Goal: Task Accomplishment & Management: Use online tool/utility

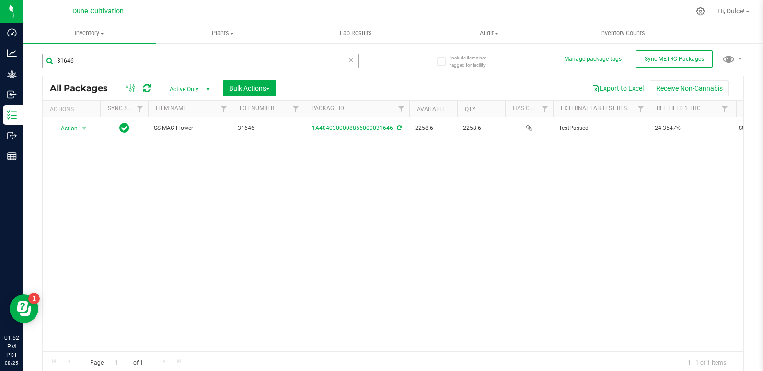
click at [112, 60] on input "31646" at bounding box center [200, 61] width 317 height 14
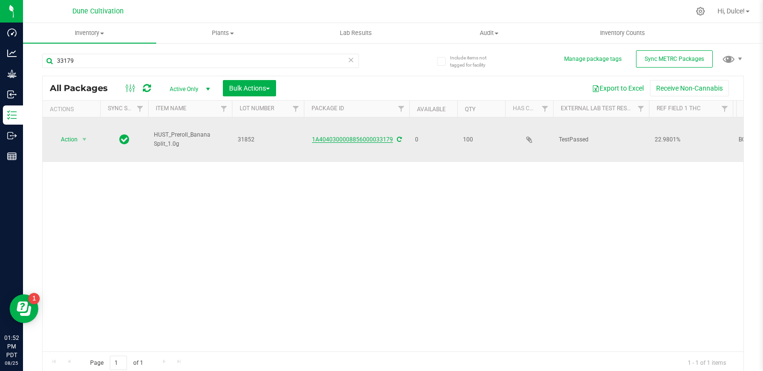
type input "33179"
click at [347, 138] on link "1A4040300008856000033179" at bounding box center [352, 139] width 81 height 7
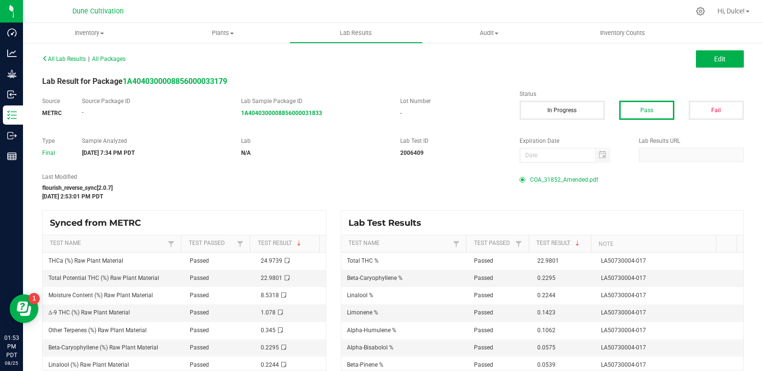
click at [579, 182] on span "COA_31852_Amended.pdf" at bounding box center [564, 180] width 68 height 14
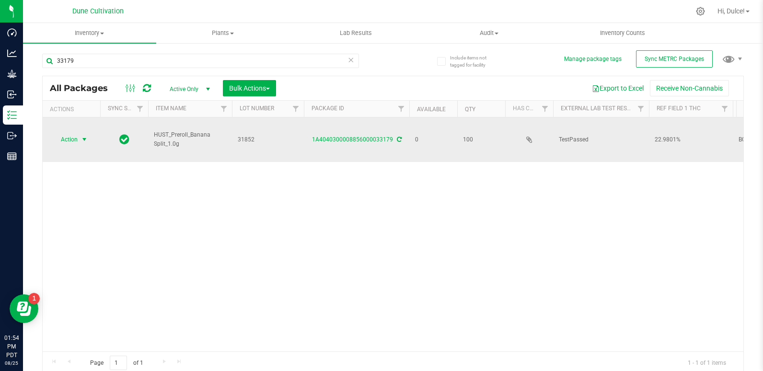
click at [75, 140] on span "Action" at bounding box center [65, 139] width 26 height 13
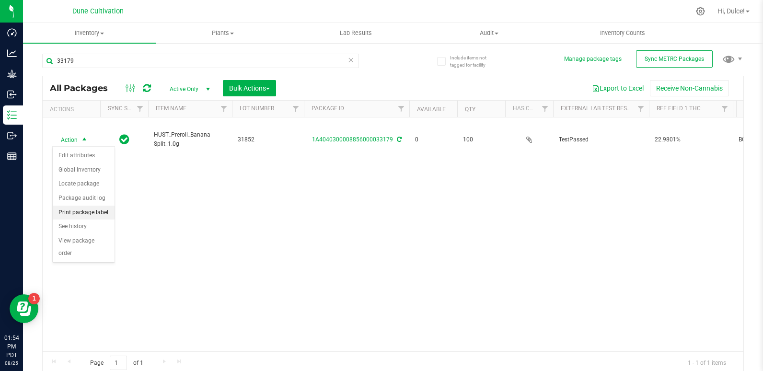
click at [104, 213] on li "Print package label" at bounding box center [84, 213] width 62 height 14
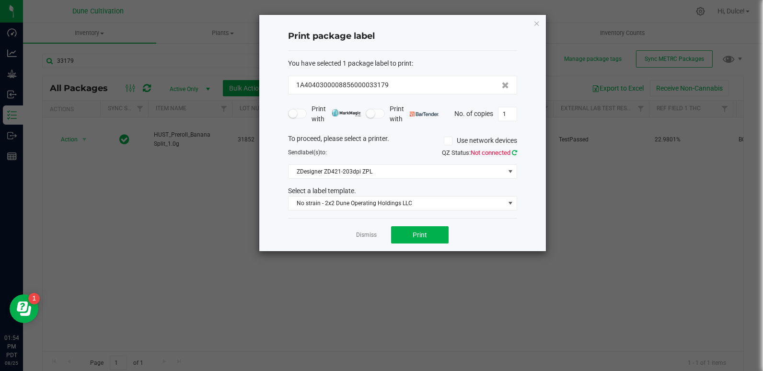
click at [512, 150] on icon at bounding box center [514, 153] width 5 height 6
click at [508, 110] on input "1" at bounding box center [507, 113] width 18 height 13
type input "100"
click at [411, 231] on button "Print" at bounding box center [420, 234] width 58 height 17
click at [411, 239] on button "Print" at bounding box center [420, 234] width 58 height 17
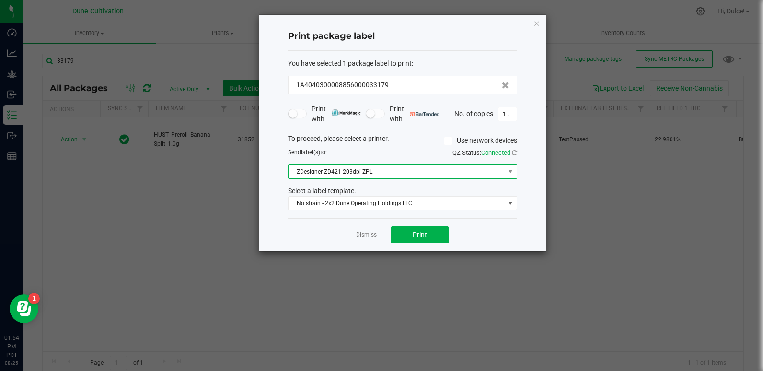
click at [395, 172] on span "ZDesigner ZD421-203dpi ZPL" at bounding box center [396, 171] width 216 height 13
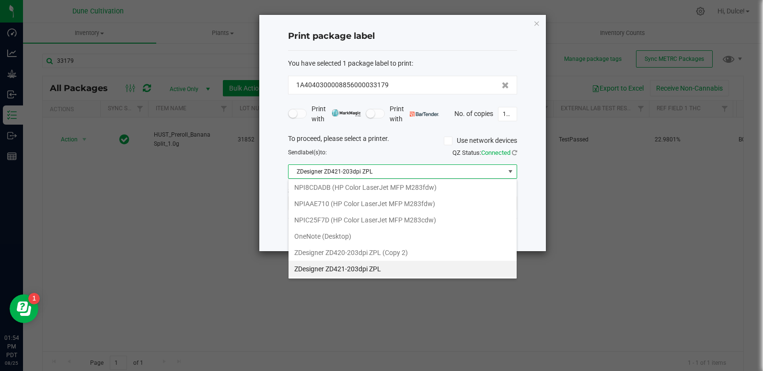
scroll to position [14, 229]
click at [568, 206] on ngb-modal-window "Print package label You have selected 1 package label to print : 1A404030000885…" at bounding box center [385, 185] width 770 height 371
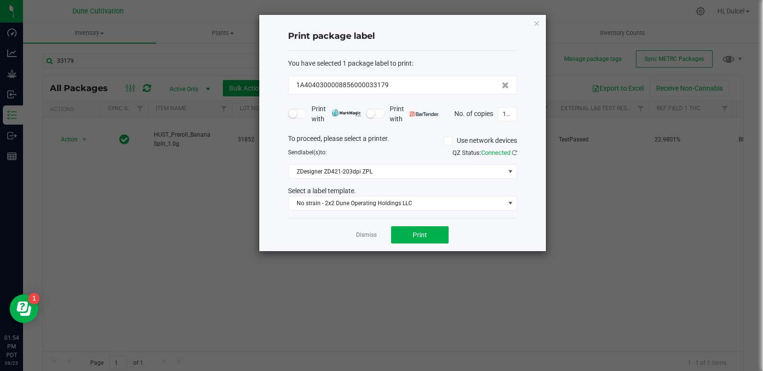
click at [523, 221] on div "Print package label You have selected 1 package label to print : 1A404030000885…" at bounding box center [402, 133] width 287 height 236
click at [434, 232] on button "Print" at bounding box center [420, 234] width 58 height 17
click at [358, 232] on link "Dismiss" at bounding box center [366, 235] width 21 height 8
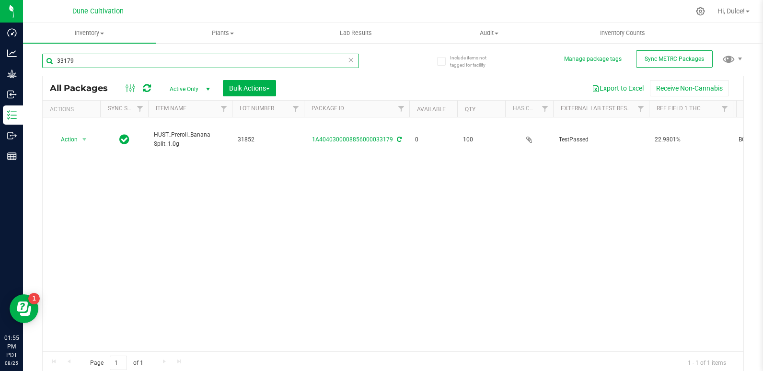
click at [150, 54] on input "33179" at bounding box center [200, 61] width 317 height 14
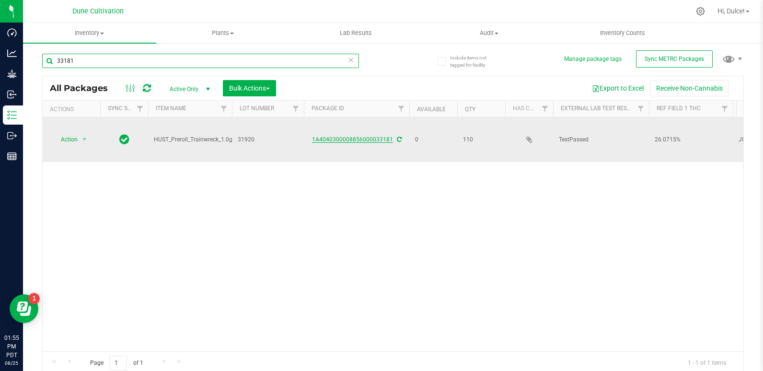
type input "33181"
click at [351, 138] on link "1A4040300008856000033181" at bounding box center [352, 139] width 81 height 7
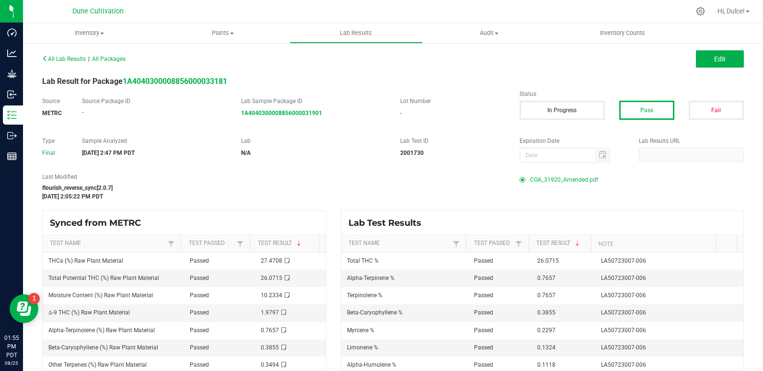
click at [545, 174] on span "COA_31920_Amended.pdf" at bounding box center [564, 180] width 68 height 14
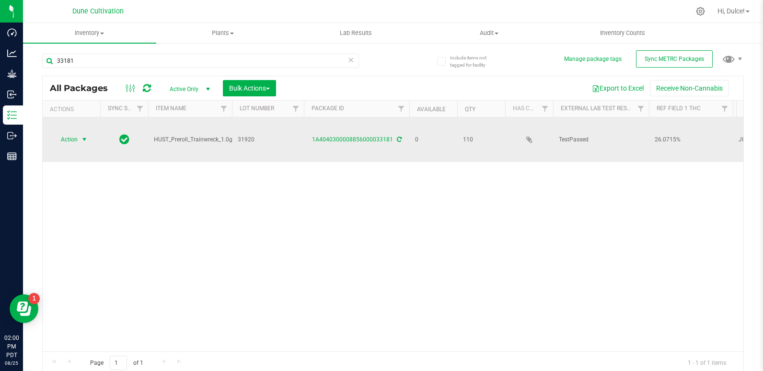
click at [79, 138] on span "select" at bounding box center [85, 139] width 12 height 13
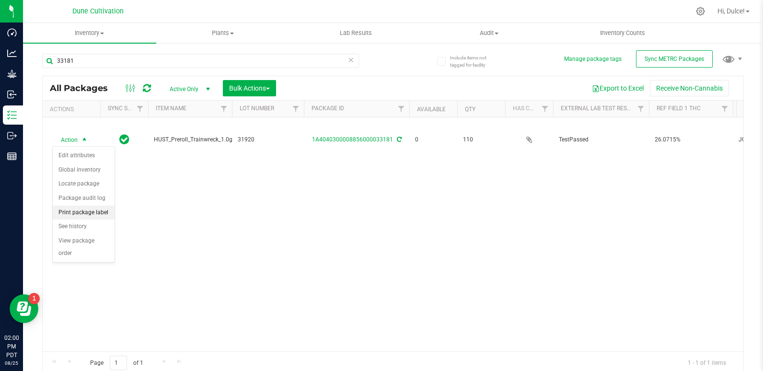
click at [96, 210] on li "Print package label" at bounding box center [84, 213] width 62 height 14
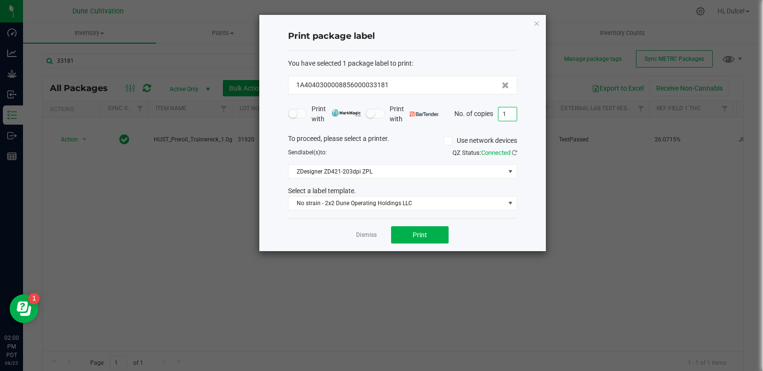
click at [504, 115] on input "1" at bounding box center [507, 113] width 18 height 13
type input "101"
click at [434, 244] on div "Dismiss Print" at bounding box center [402, 234] width 229 height 33
click at [433, 232] on button "Print" at bounding box center [420, 234] width 58 height 17
click at [376, 232] on link "Dismiss" at bounding box center [366, 235] width 21 height 8
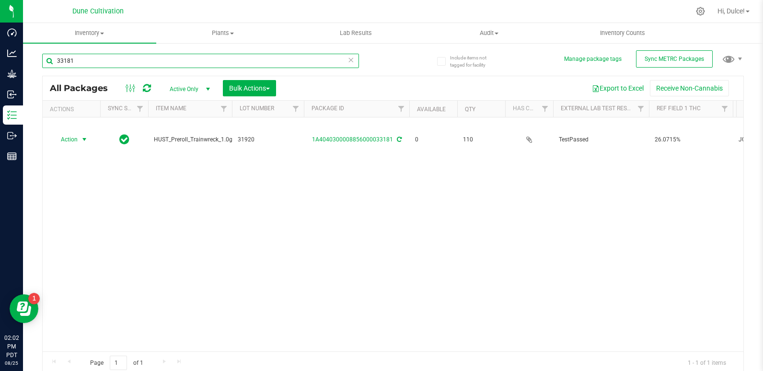
click at [135, 57] on input "33181" at bounding box center [200, 61] width 317 height 14
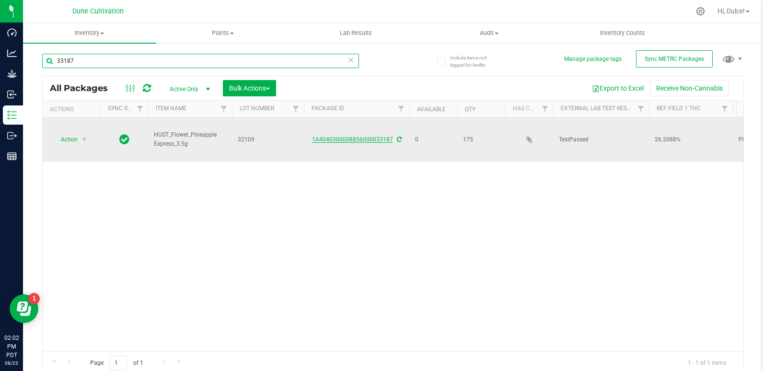
type input "33187"
click at [374, 140] on link "1A4040300008856000033187" at bounding box center [352, 139] width 81 height 7
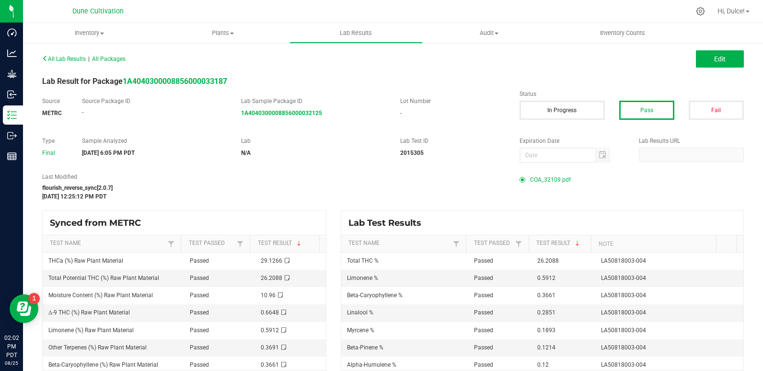
click at [552, 182] on span "COA_32109.pdf" at bounding box center [550, 180] width 41 height 14
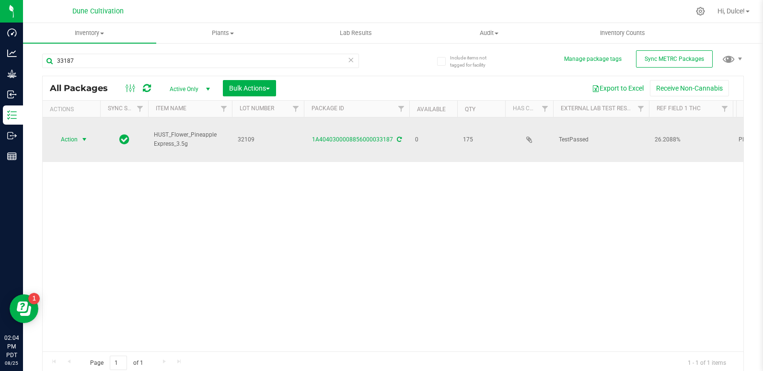
click at [60, 138] on span "Action" at bounding box center [65, 139] width 26 height 13
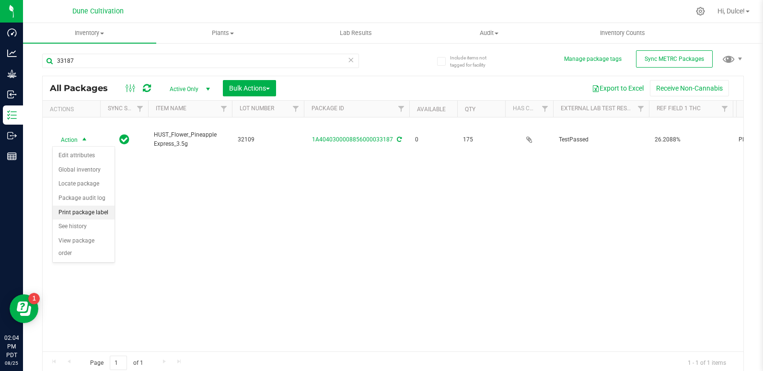
click at [100, 213] on li "Print package label" at bounding box center [84, 213] width 62 height 14
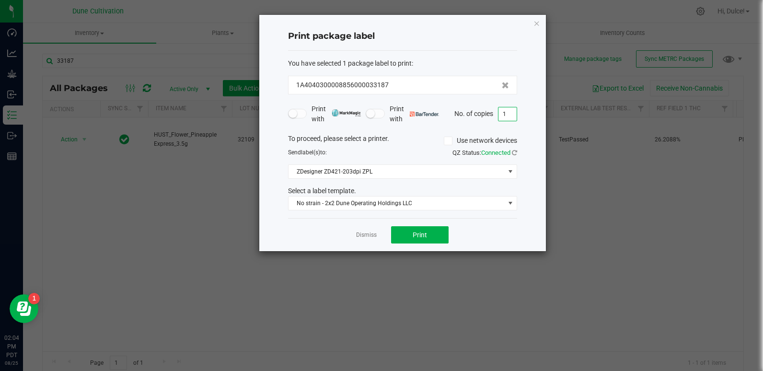
click at [516, 113] on input "1" at bounding box center [507, 113] width 18 height 13
type input "176"
click at [417, 236] on span "Print" at bounding box center [420, 235] width 14 height 8
click at [368, 235] on link "Dismiss" at bounding box center [366, 235] width 21 height 8
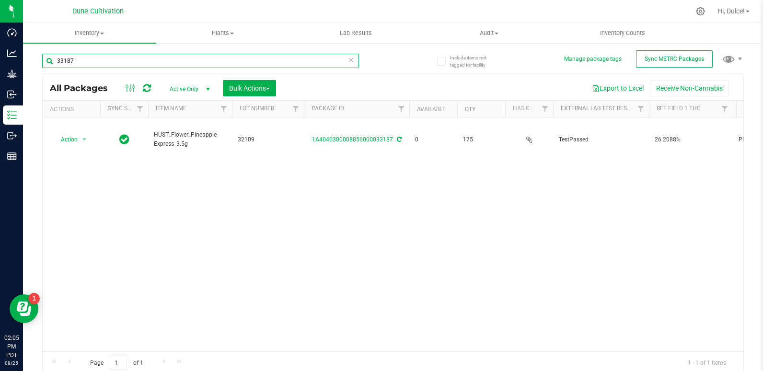
click at [112, 65] on input "33187" at bounding box center [200, 61] width 317 height 14
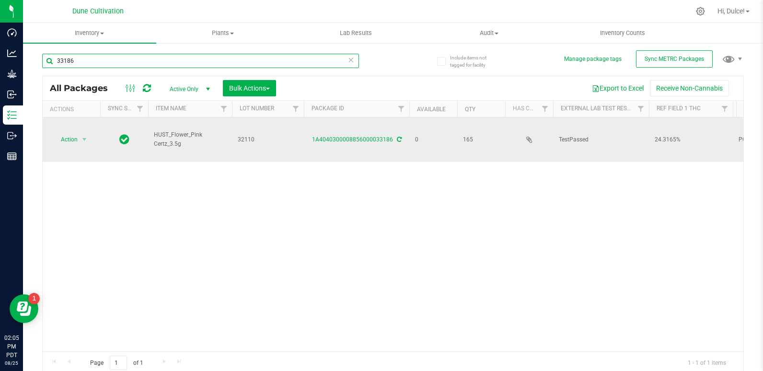
type input "33186"
click at [361, 143] on div "1A4040300008856000033186" at bounding box center [356, 139] width 108 height 9
click at [364, 138] on link "1A4040300008856000033186" at bounding box center [352, 139] width 81 height 7
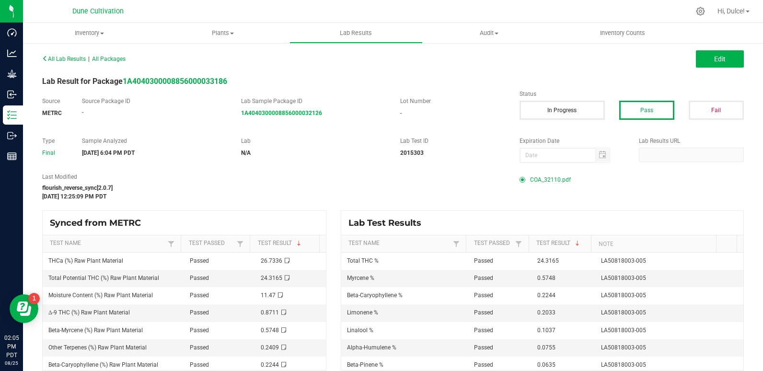
click at [544, 174] on span "COA_32110.pdf" at bounding box center [550, 180] width 41 height 14
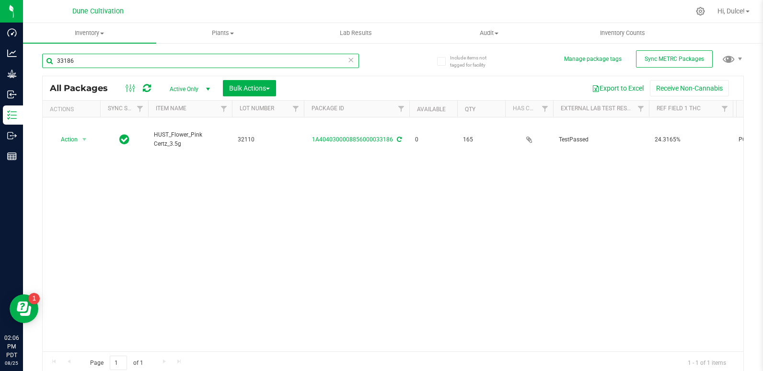
click at [112, 63] on input "33186" at bounding box center [200, 61] width 317 height 14
type input "166"
click at [117, 203] on div "Action Action Edit attributes Global inventory Locate package Package audit log…" at bounding box center [393, 234] width 701 height 234
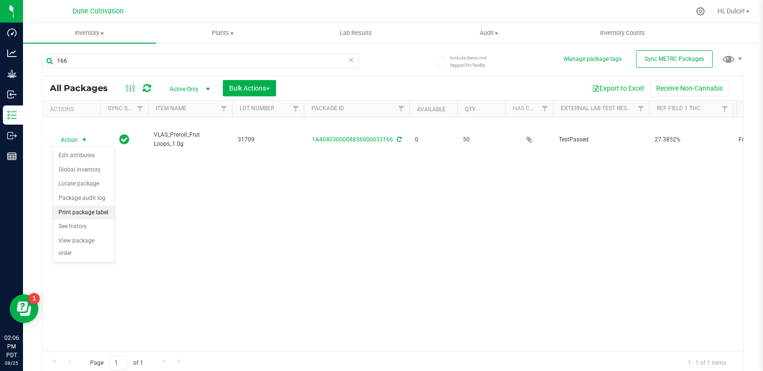
click at [101, 215] on li "Print package label" at bounding box center [84, 213] width 62 height 14
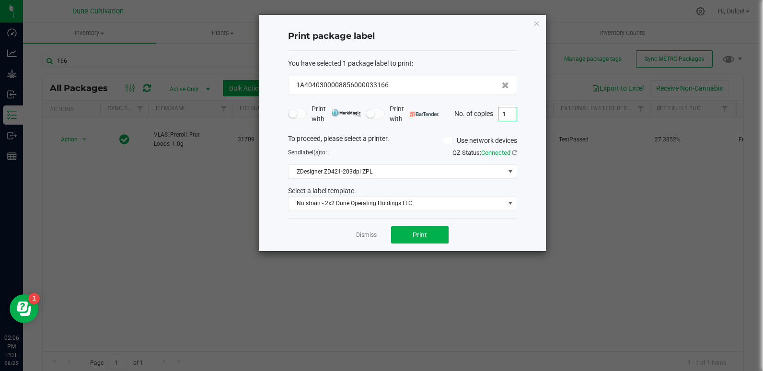
click at [511, 116] on input "1" at bounding box center [507, 113] width 18 height 13
type input "166"
click at [437, 231] on button "Print" at bounding box center [420, 234] width 58 height 17
click at [368, 232] on link "Dismiss" at bounding box center [366, 235] width 21 height 8
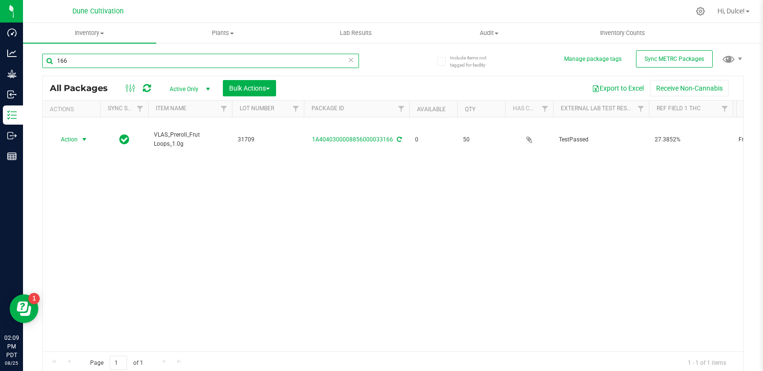
click at [84, 61] on input "166" at bounding box center [200, 61] width 317 height 14
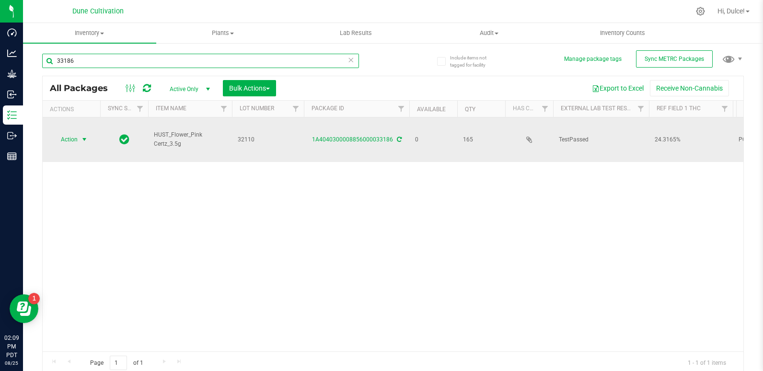
type input "33186"
click at [77, 140] on span "Action" at bounding box center [65, 139] width 26 height 13
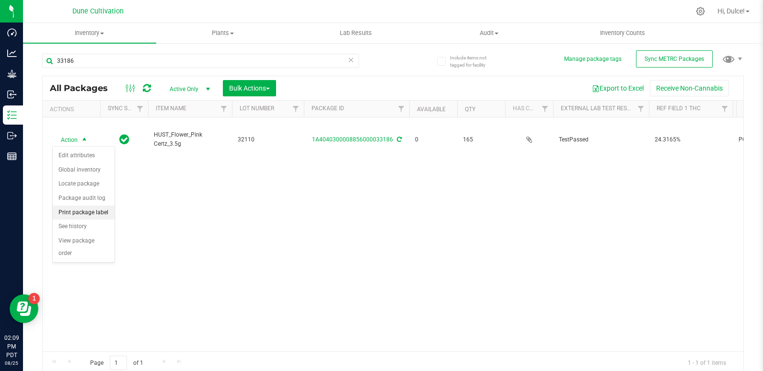
click at [93, 216] on li "Print package label" at bounding box center [84, 213] width 62 height 14
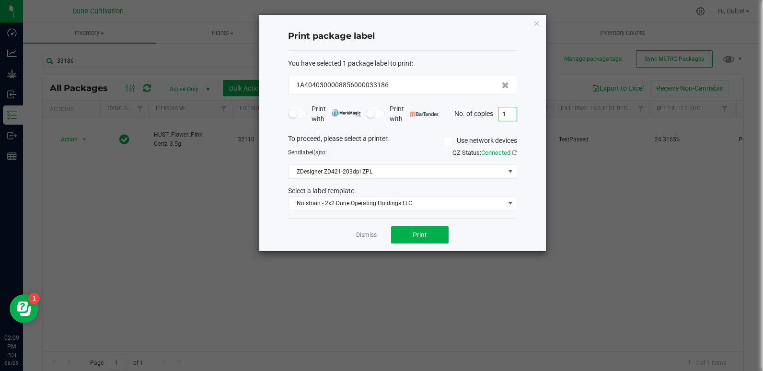
click at [516, 116] on input "1" at bounding box center [507, 113] width 18 height 13
type input "166"
click at [426, 234] on span "Print" at bounding box center [420, 235] width 14 height 8
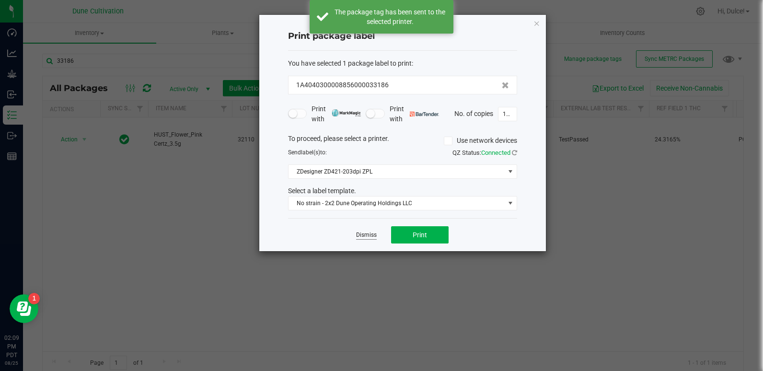
click at [376, 238] on link "Dismiss" at bounding box center [366, 235] width 21 height 8
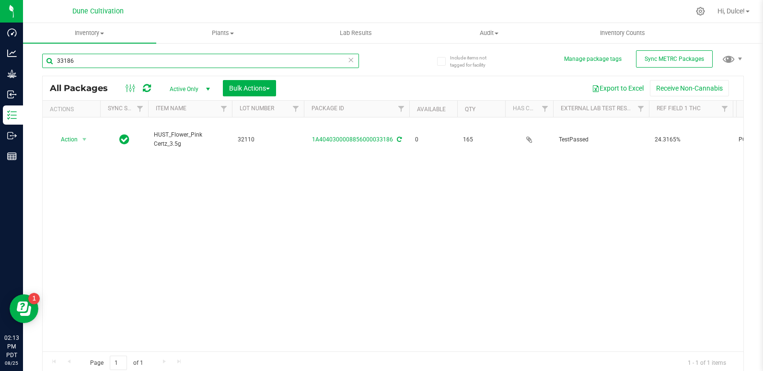
click at [107, 65] on input "33186" at bounding box center [200, 61] width 317 height 14
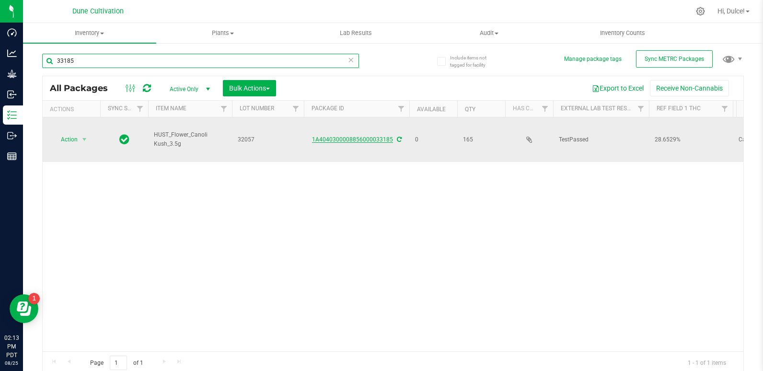
type input "33185"
click at [365, 140] on link "1A4040300008856000033185" at bounding box center [352, 139] width 81 height 7
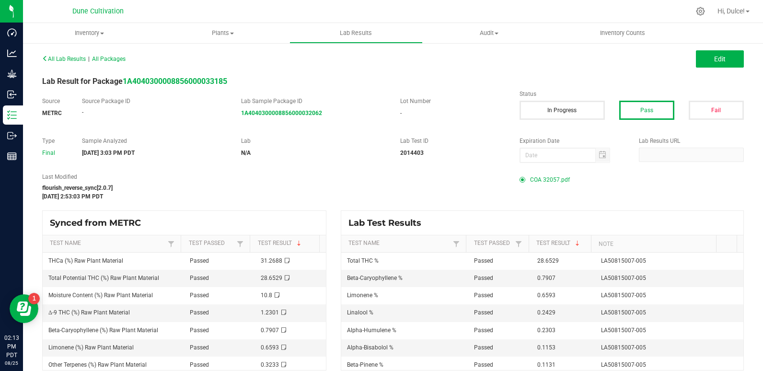
click at [543, 179] on span "COA 32057.pdf" at bounding box center [550, 180] width 40 height 14
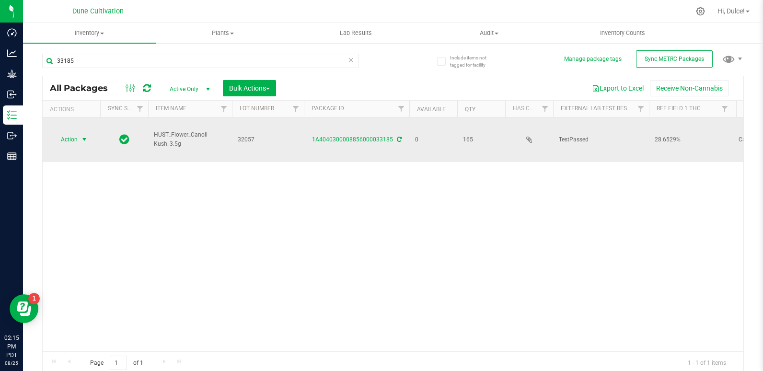
click at [76, 138] on span "Action" at bounding box center [65, 139] width 26 height 13
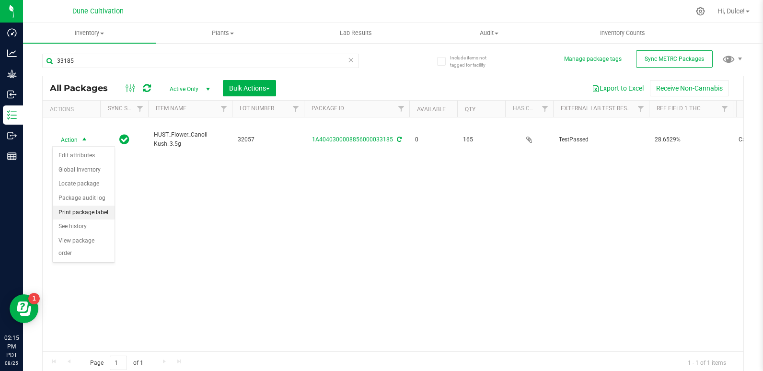
click at [97, 214] on li "Print package label" at bounding box center [84, 213] width 62 height 14
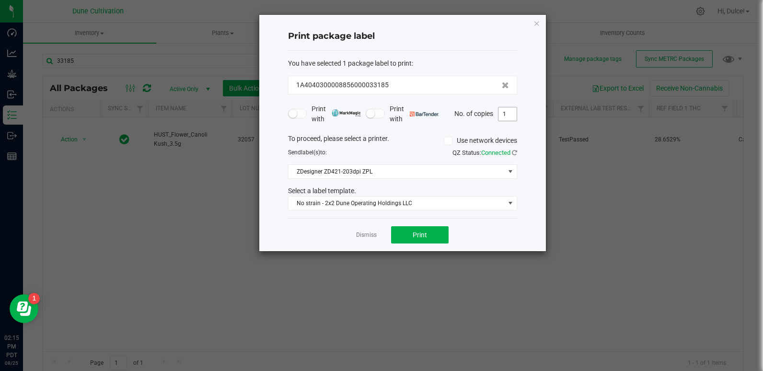
click at [513, 112] on input "1" at bounding box center [507, 113] width 18 height 13
type input "166"
click at [425, 234] on span "Print" at bounding box center [420, 235] width 14 height 8
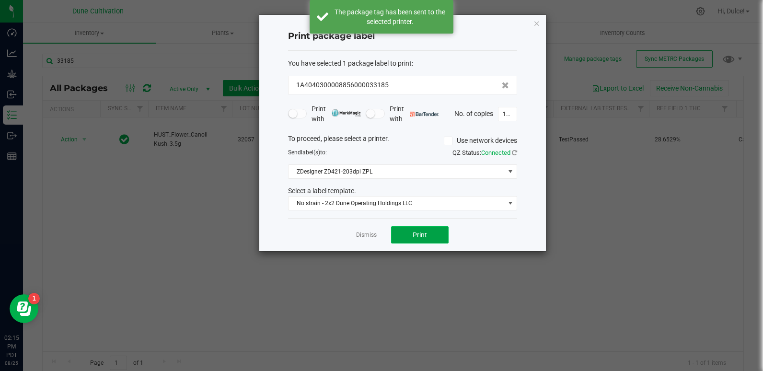
click at [425, 234] on span "Print" at bounding box center [420, 235] width 14 height 8
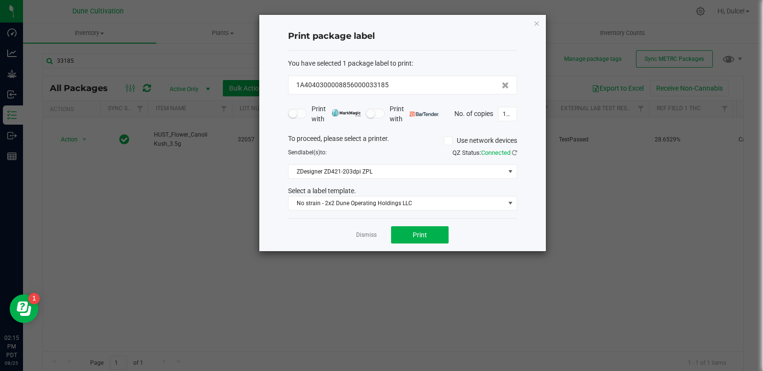
click at [363, 240] on app-cancel-button "Dismiss" at bounding box center [366, 235] width 21 height 10
click at [363, 237] on link "Dismiss" at bounding box center [366, 235] width 21 height 8
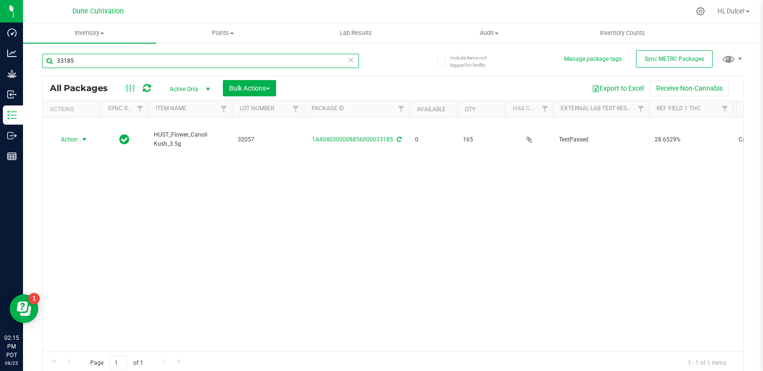
click at [87, 63] on input "33185" at bounding box center [200, 61] width 317 height 14
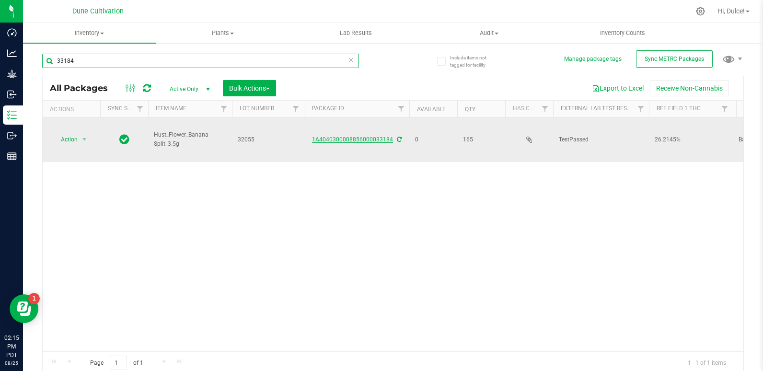
type input "33184"
click at [332, 136] on link "1A4040300008856000033184" at bounding box center [352, 139] width 81 height 7
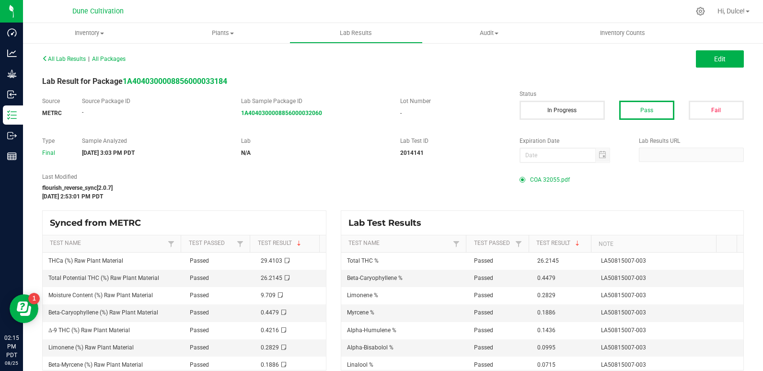
click at [554, 179] on span "COA 32055.pdf" at bounding box center [550, 180] width 40 height 14
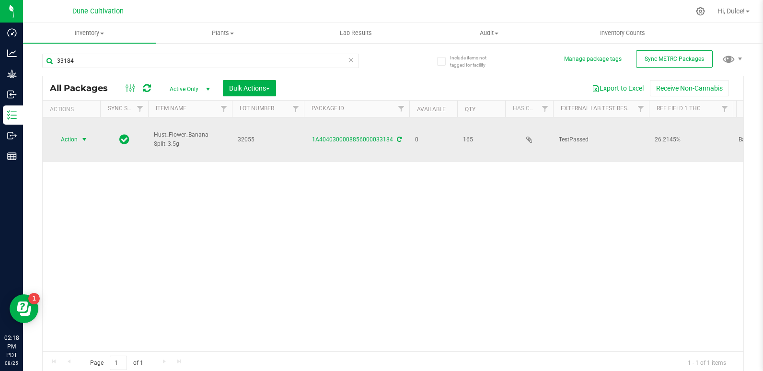
click at [65, 138] on span "Action" at bounding box center [65, 139] width 26 height 13
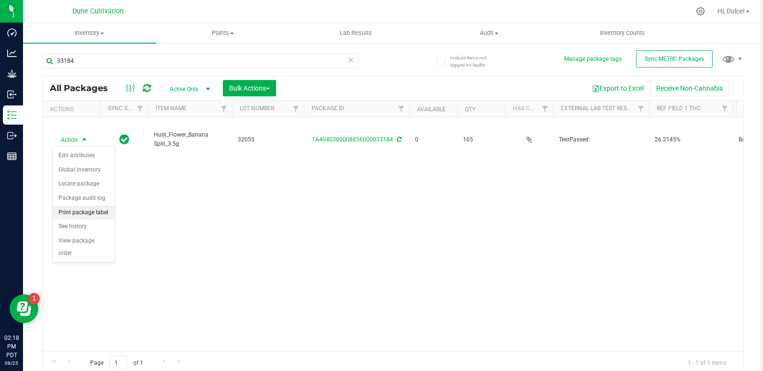
click at [90, 209] on li "Print package label" at bounding box center [84, 213] width 62 height 14
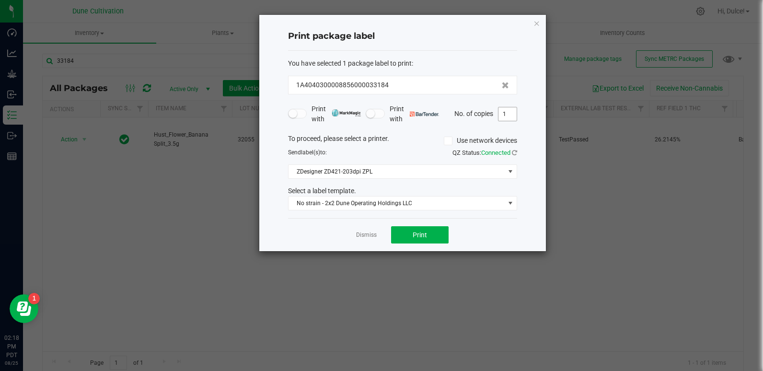
click at [507, 115] on input "1" at bounding box center [507, 113] width 18 height 13
type input "166"
click at [427, 239] on button "Print" at bounding box center [420, 234] width 58 height 17
click at [370, 234] on link "Dismiss" at bounding box center [366, 235] width 21 height 8
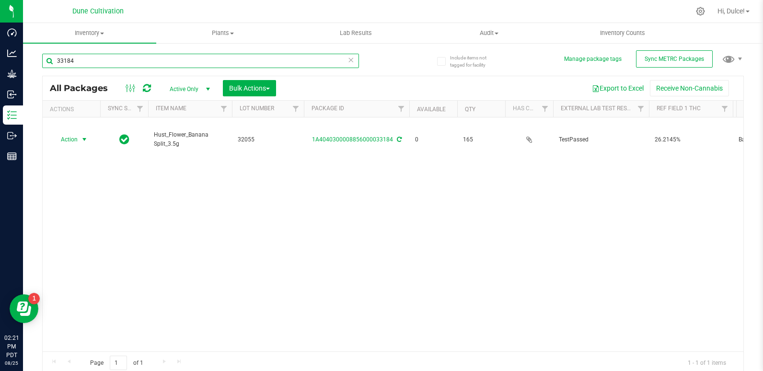
click at [90, 61] on input "33184" at bounding box center [200, 61] width 317 height 14
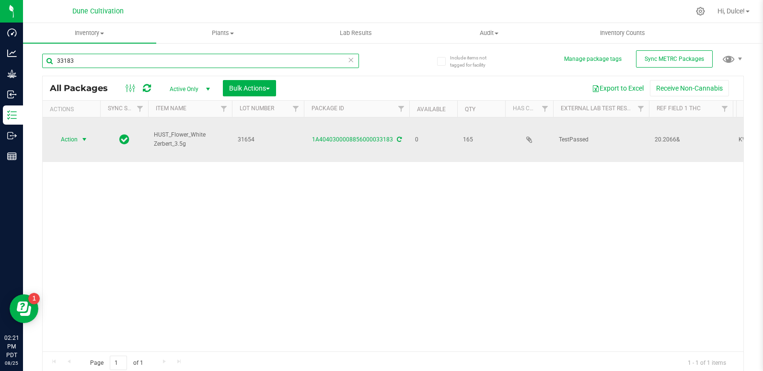
type input "33183"
click at [78, 142] on span "Action" at bounding box center [65, 139] width 26 height 13
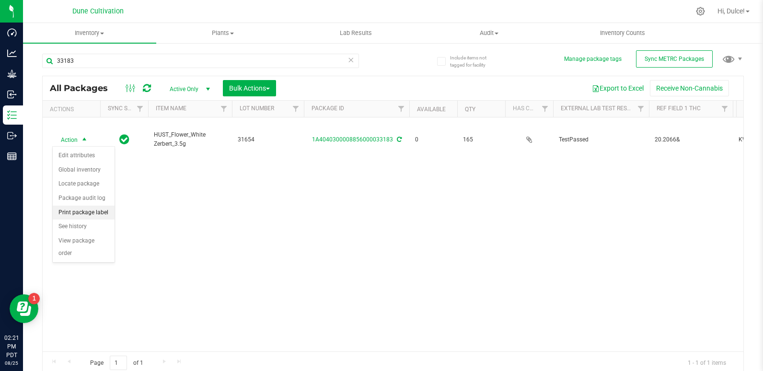
click at [98, 209] on li "Print package label" at bounding box center [84, 213] width 62 height 14
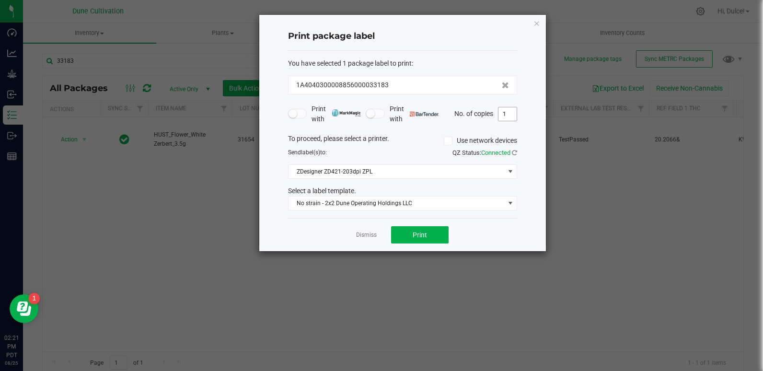
click at [509, 111] on input "1" at bounding box center [507, 113] width 18 height 13
type input "166"
click at [421, 231] on span "Print" at bounding box center [420, 235] width 14 height 8
click at [377, 235] on div "Dismiss Print" at bounding box center [402, 234] width 229 height 33
click at [373, 235] on link "Dismiss" at bounding box center [366, 235] width 21 height 8
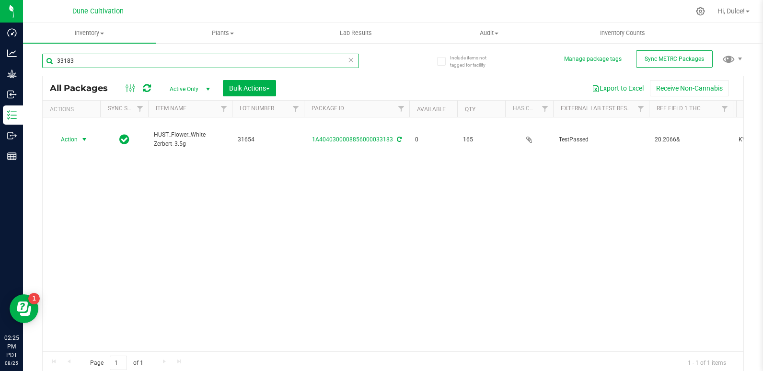
click at [80, 58] on input "33183" at bounding box center [200, 61] width 317 height 14
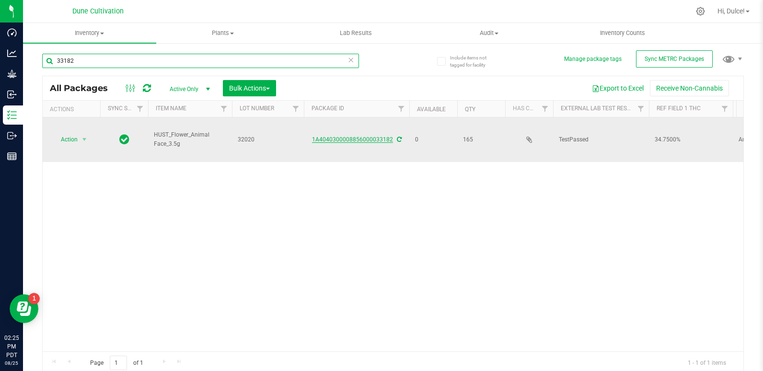
type input "33182"
click at [333, 140] on link "1A4040300008856000033182" at bounding box center [352, 139] width 81 height 7
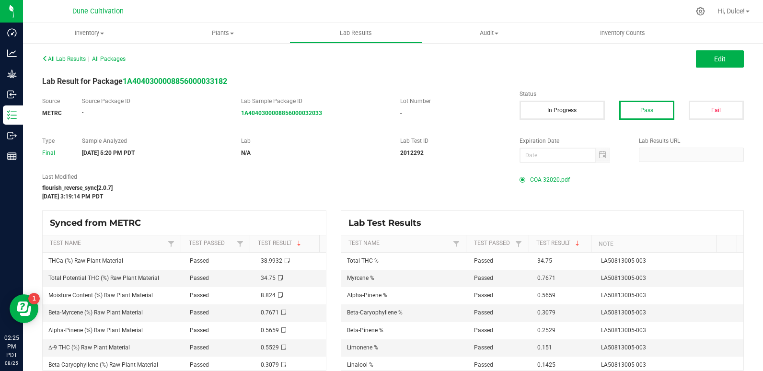
click at [556, 179] on span "COA 32020.pdf" at bounding box center [550, 180] width 40 height 14
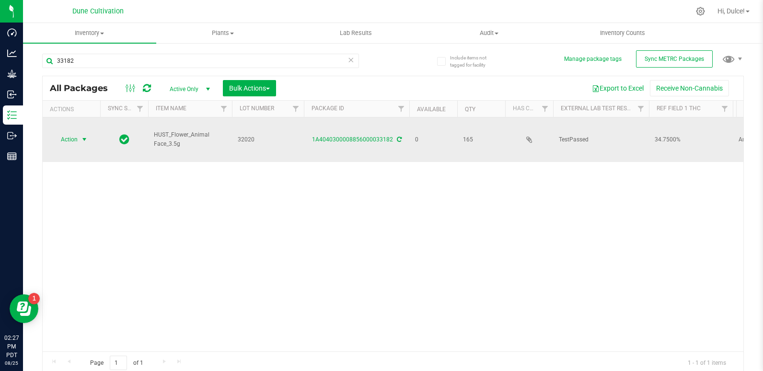
click at [64, 140] on span "Action" at bounding box center [65, 139] width 26 height 13
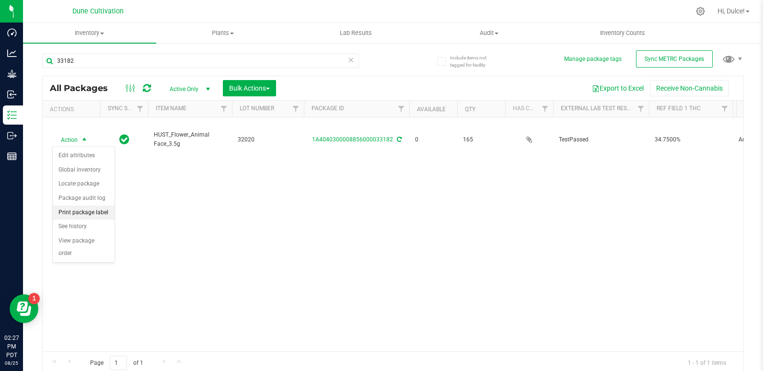
click at [103, 211] on li "Print package label" at bounding box center [84, 213] width 62 height 14
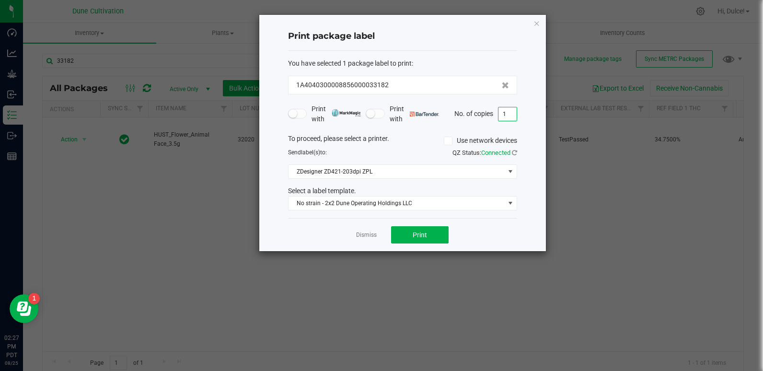
click at [512, 115] on input "1" at bounding box center [507, 113] width 18 height 13
type input "166"
click at [403, 241] on button "Print" at bounding box center [420, 234] width 58 height 17
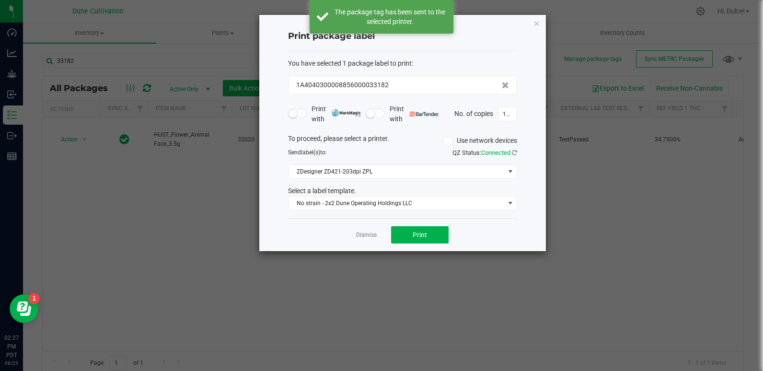
click at [369, 237] on link "Dismiss" at bounding box center [366, 235] width 21 height 8
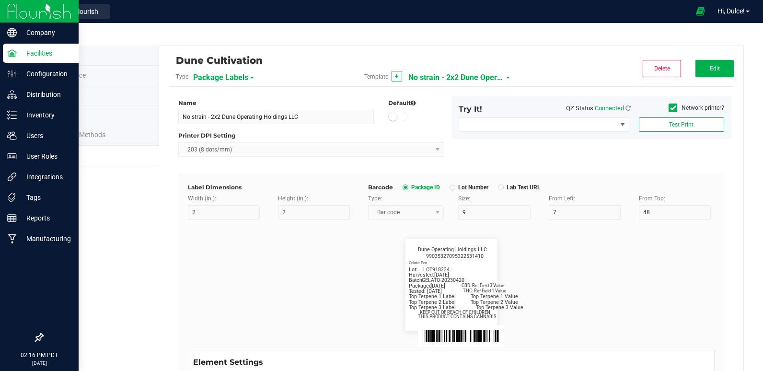
click at [8, 10] on img at bounding box center [39, 11] width 64 height 23
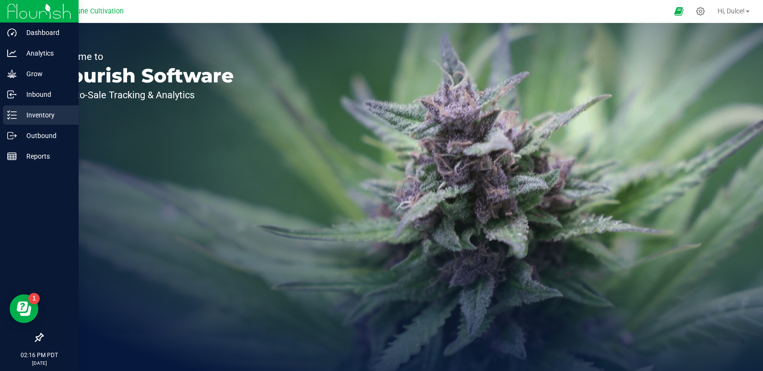
click at [44, 109] on div "Inventory" at bounding box center [41, 114] width 76 height 19
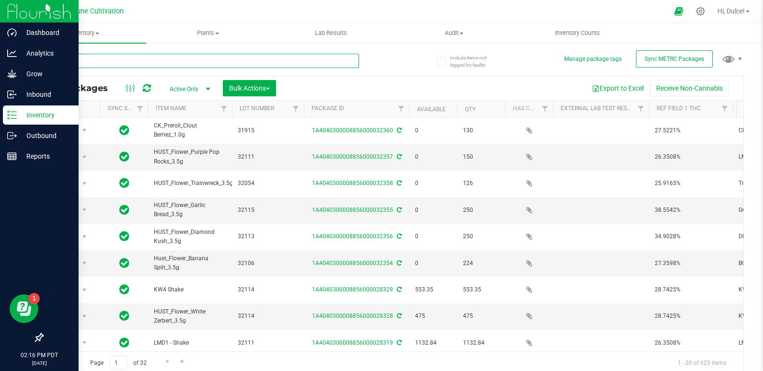
click at [120, 61] on input "text" at bounding box center [200, 61] width 317 height 14
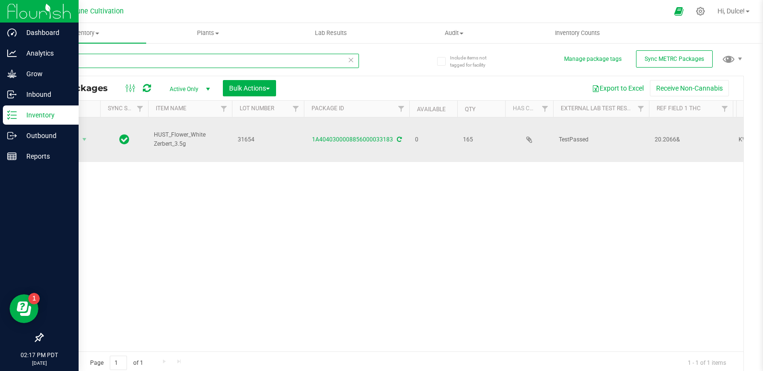
type input "33183"
click at [367, 145] on td "1A4040300008856000033183" at bounding box center [356, 139] width 105 height 45
click at [369, 138] on link "1A4040300008856000033183" at bounding box center [352, 139] width 81 height 7
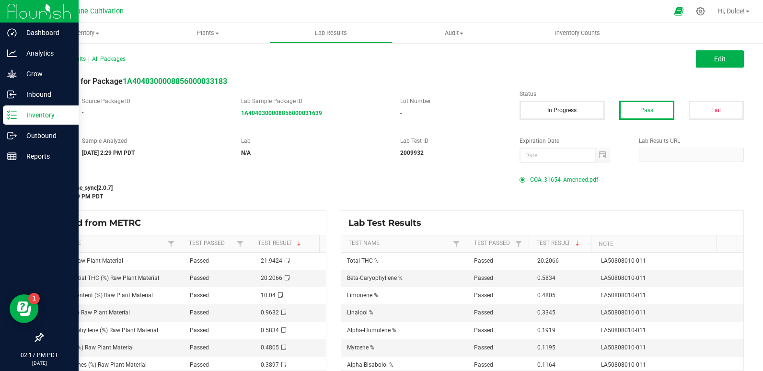
click at [568, 181] on span "COA_31654_Amended.pdf" at bounding box center [564, 180] width 68 height 14
